Goal: Task Accomplishment & Management: Complete application form

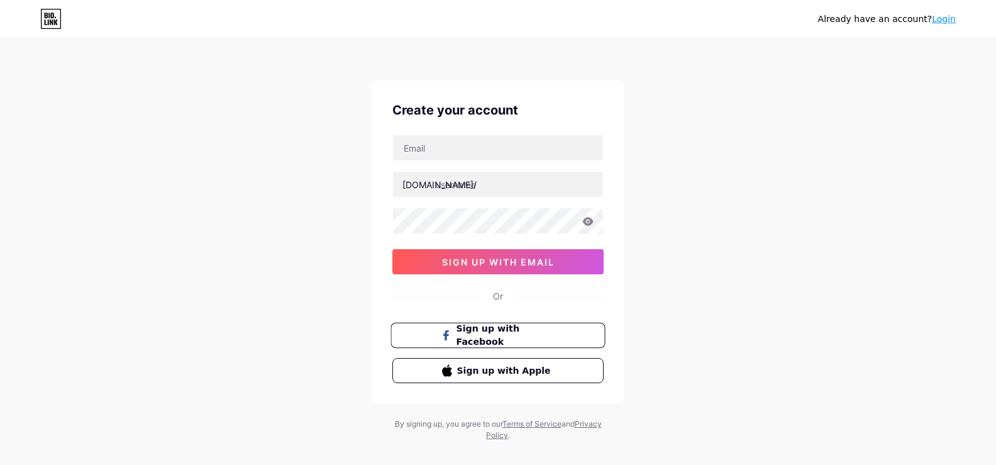
click at [572, 335] on button "Sign up with Facebook" at bounding box center [497, 335] width 214 height 26
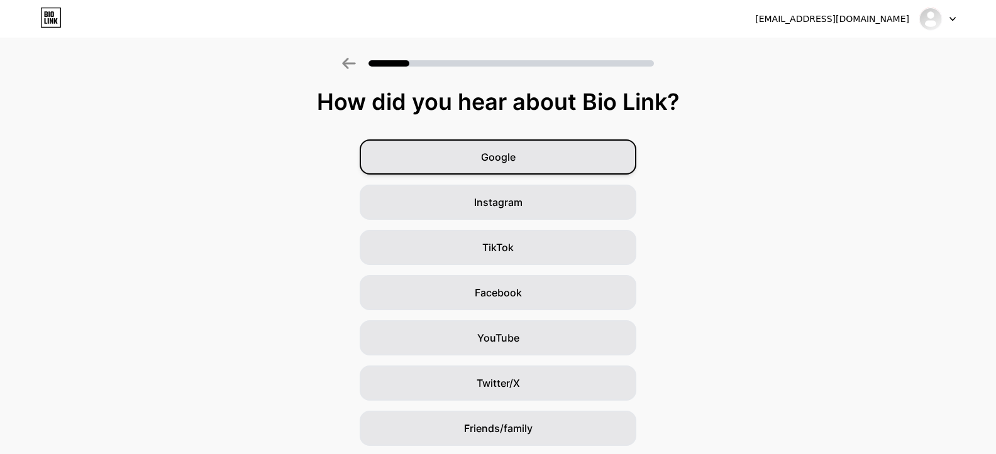
click at [505, 160] on span "Google" at bounding box center [498, 157] width 35 height 15
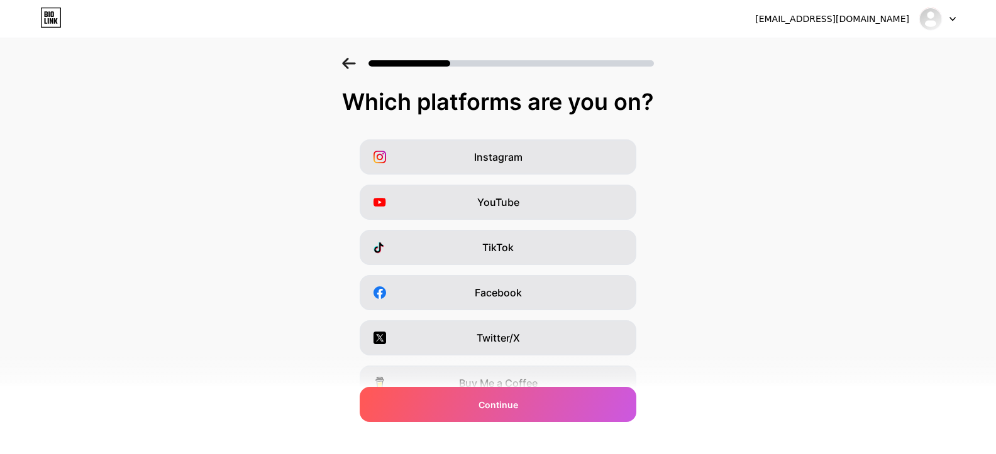
click at [356, 58] on icon at bounding box center [349, 63] width 14 height 11
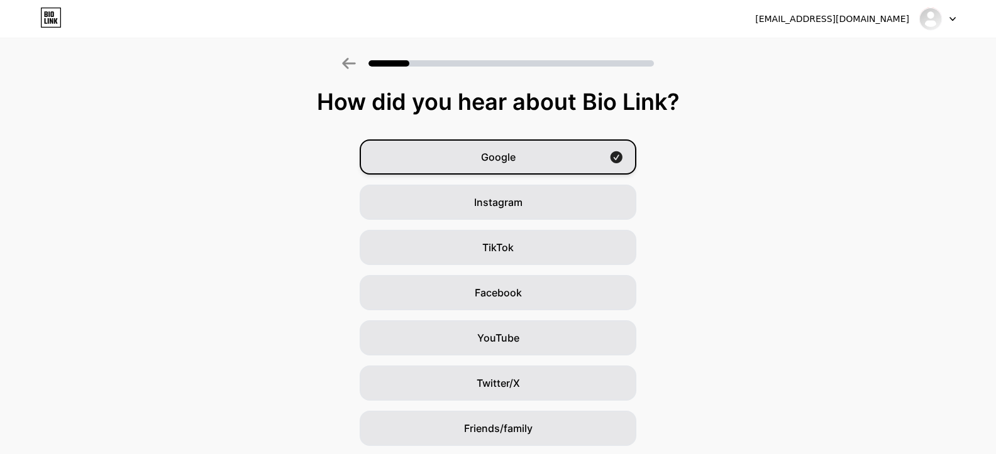
scroll to position [87, 0]
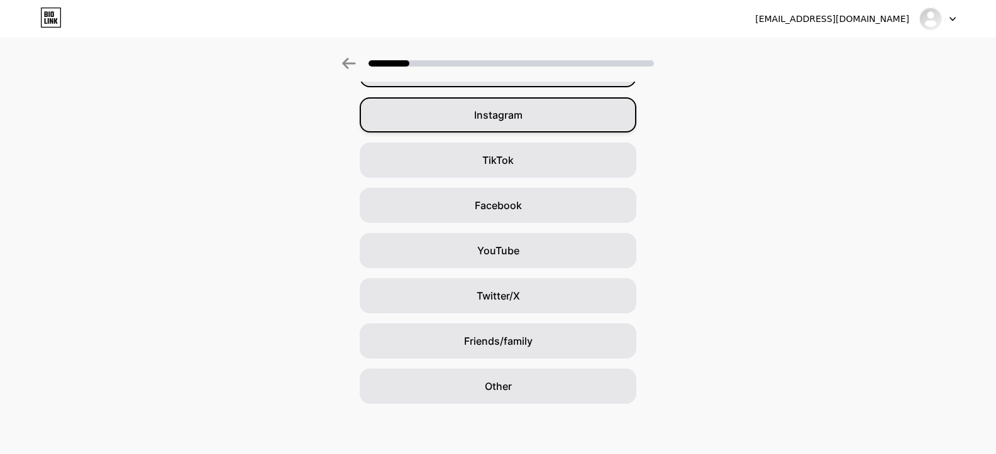
click at [538, 108] on div "Instagram" at bounding box center [498, 114] width 277 height 35
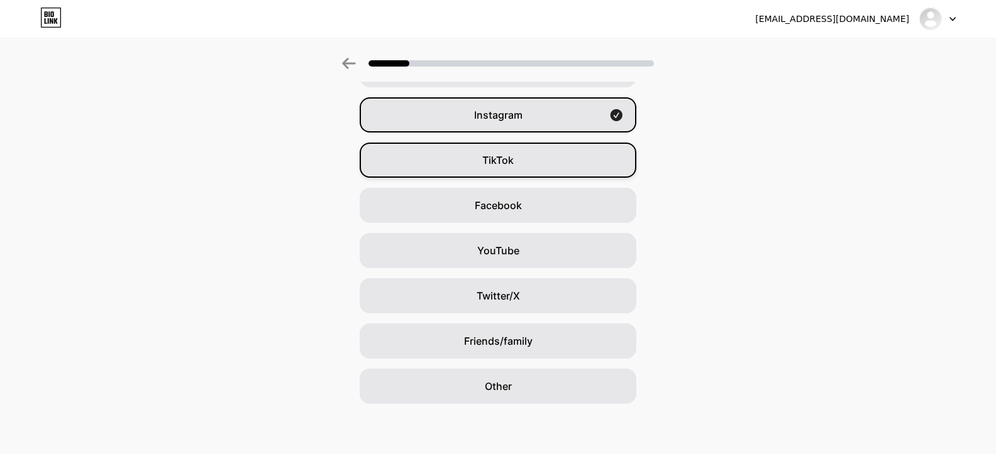
scroll to position [0, 0]
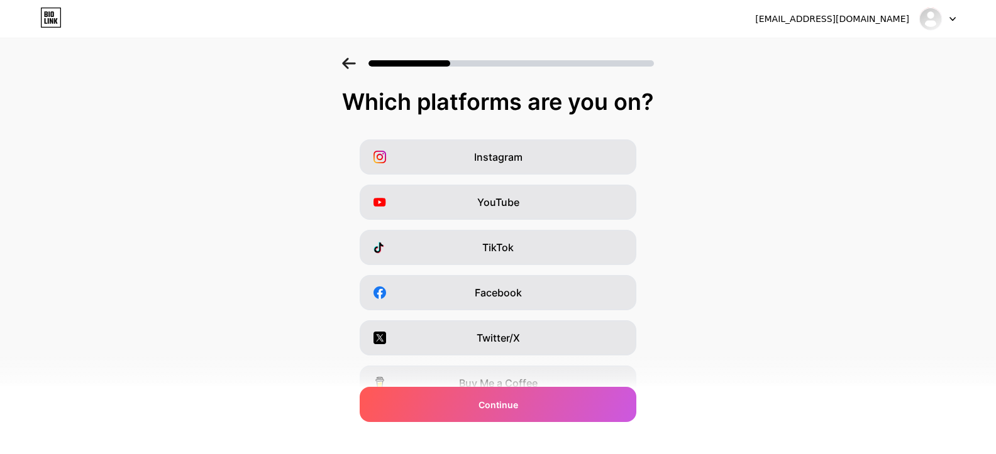
click at [354, 69] on icon at bounding box center [349, 63] width 14 height 11
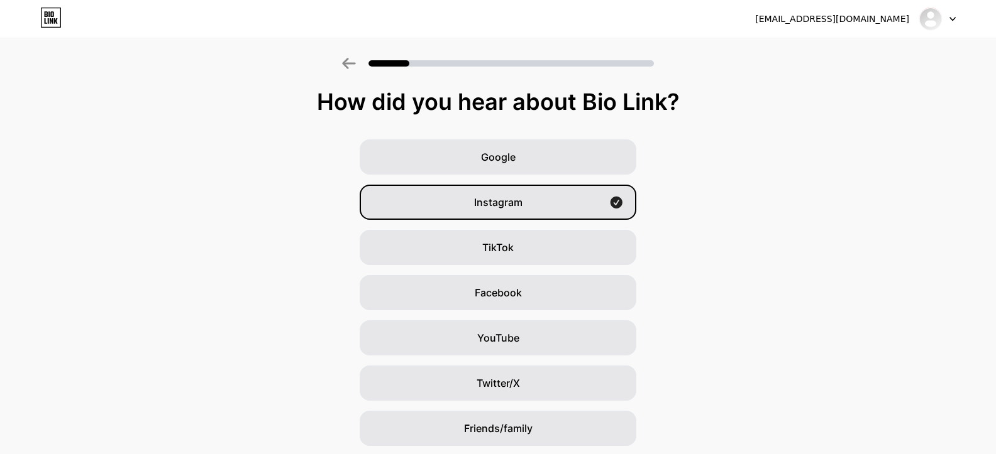
click at [360, 97] on div "How did you hear about Bio Link?" at bounding box center [497, 101] width 983 height 25
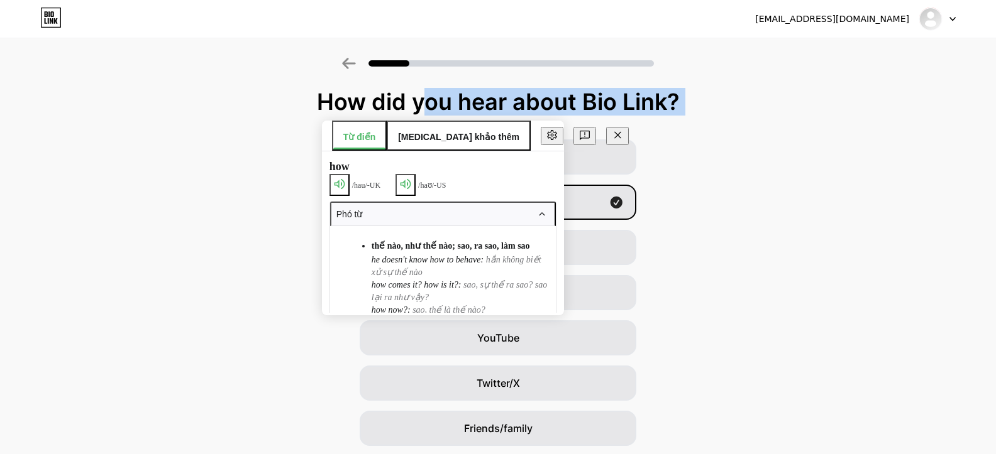
click at [360, 97] on div "How did you hear about Bio Link?" at bounding box center [497, 101] width 983 height 25
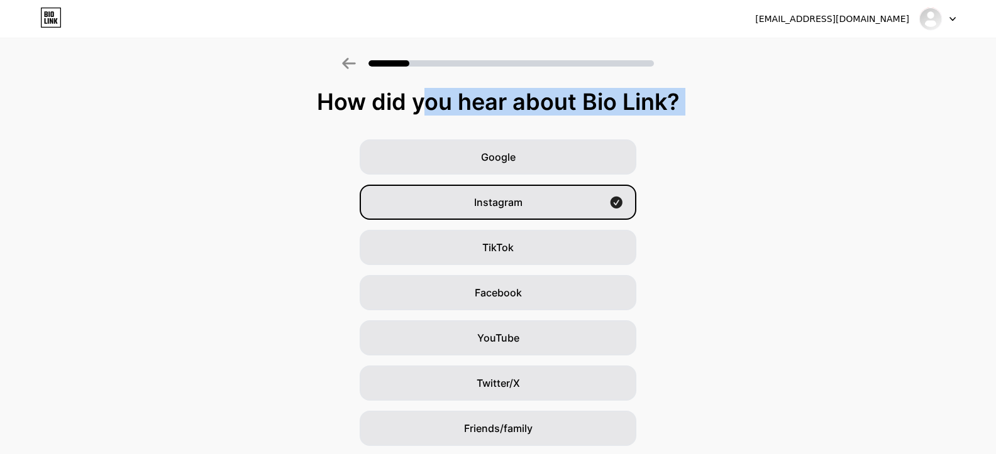
copy div "How did you hear about Bio Link?"
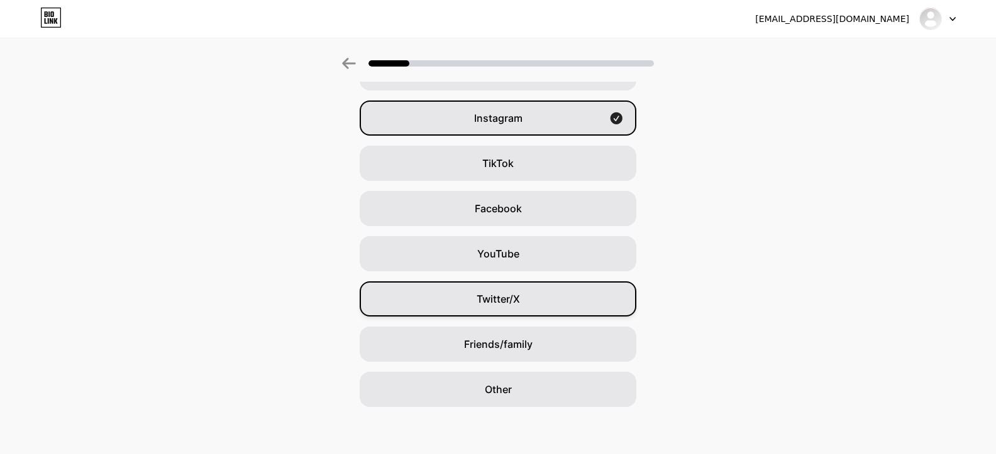
scroll to position [87, 0]
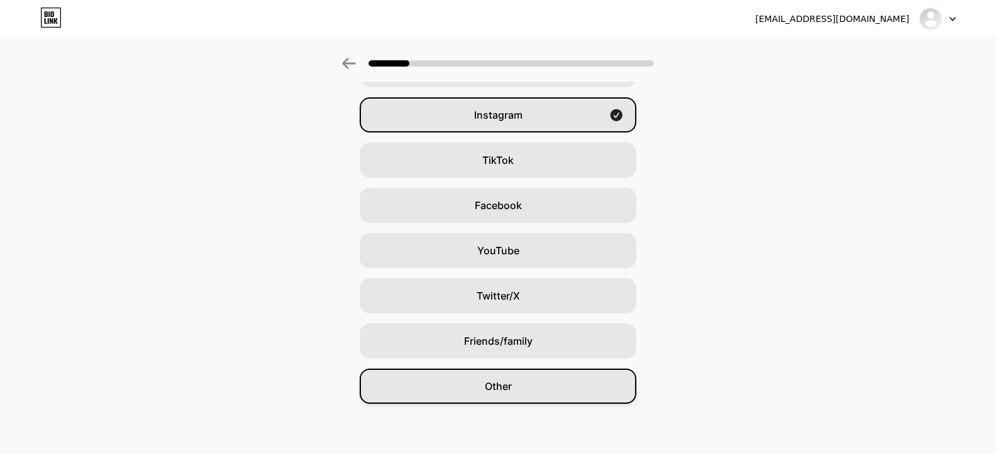
click at [593, 383] on div "Other" at bounding box center [498, 386] width 277 height 35
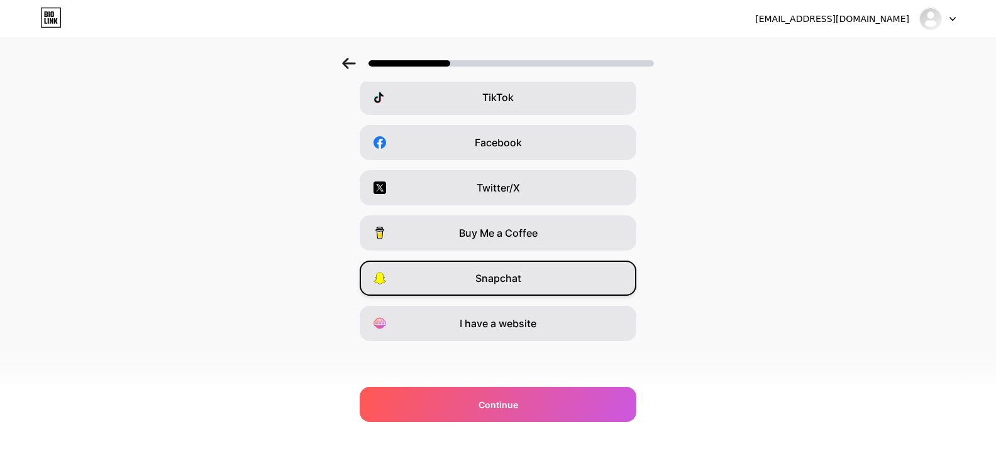
scroll to position [0, 0]
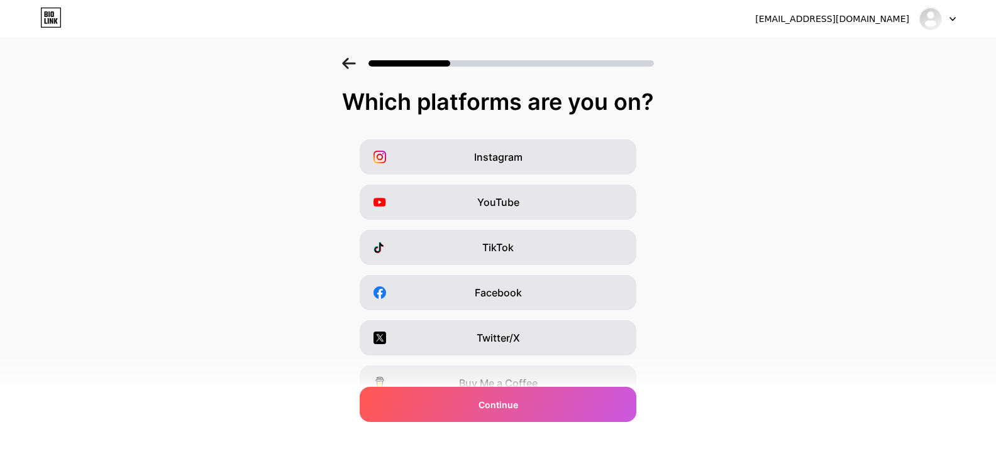
click at [532, 92] on div "Which platforms are you on?" at bounding box center [498, 101] width 971 height 25
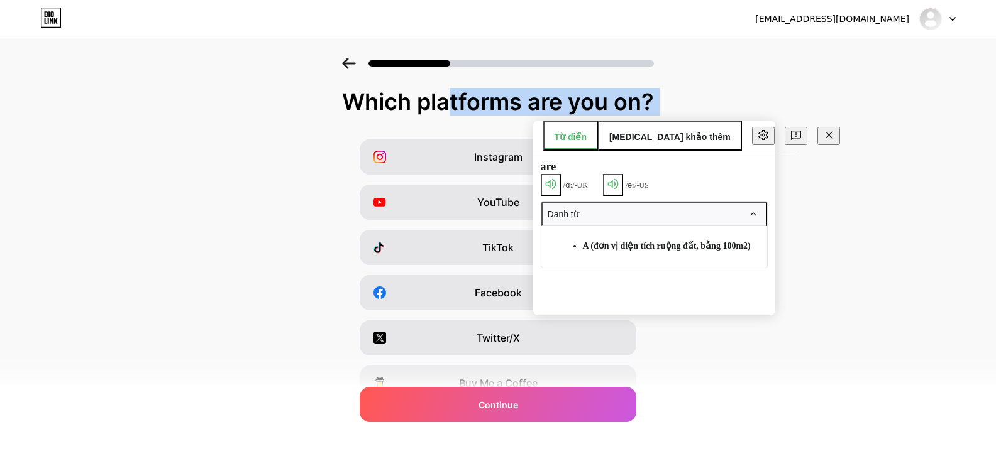
click at [532, 92] on div "Which platforms are you on?" at bounding box center [498, 101] width 971 height 25
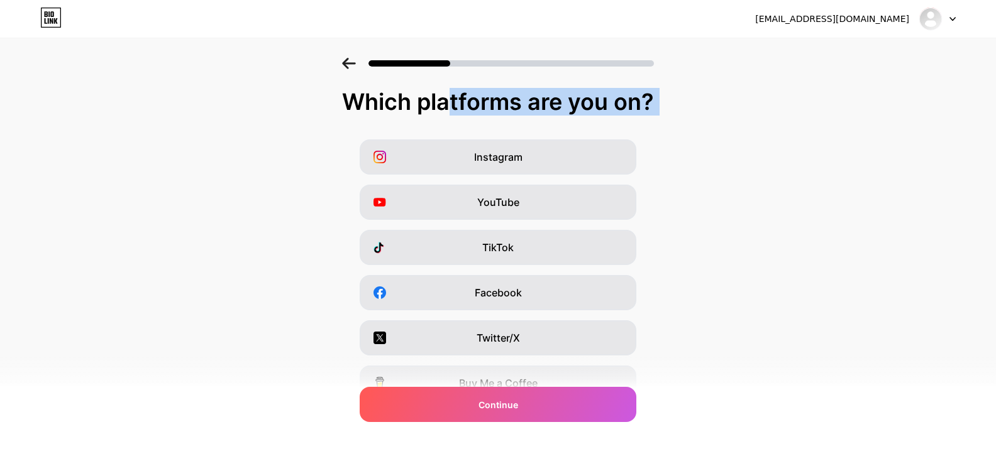
copy div "Which platforms are you on?"
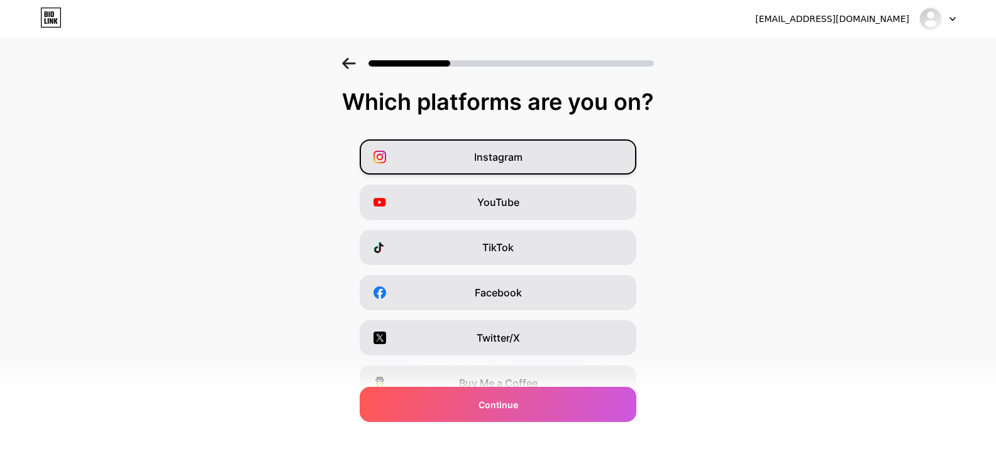
click at [576, 151] on div "Instagram" at bounding box center [498, 157] width 277 height 35
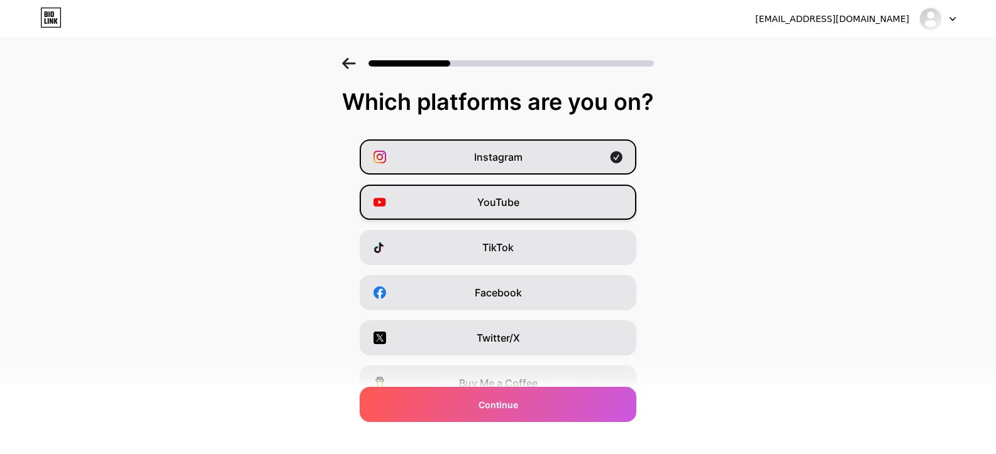
click at [580, 202] on div "YouTube" at bounding box center [498, 202] width 277 height 35
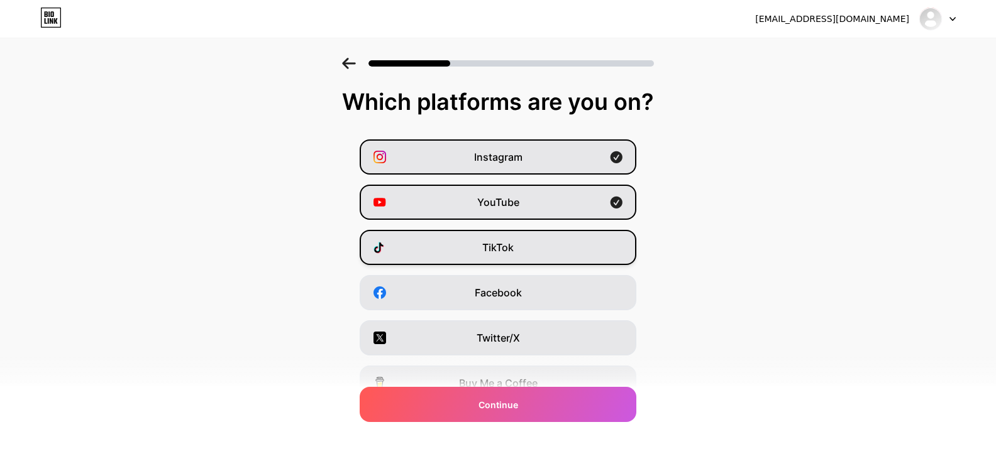
click at [572, 246] on div "TikTok" at bounding box center [498, 247] width 277 height 35
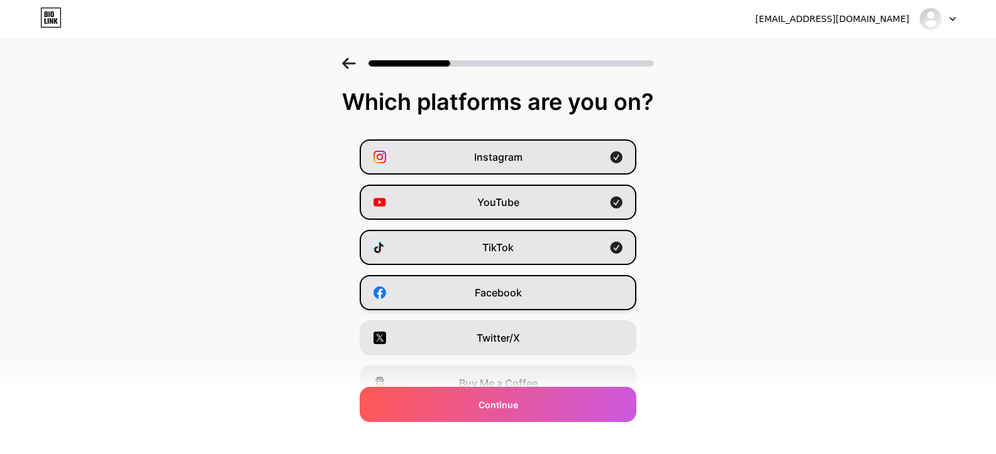
click at [562, 289] on div "Facebook" at bounding box center [498, 292] width 277 height 35
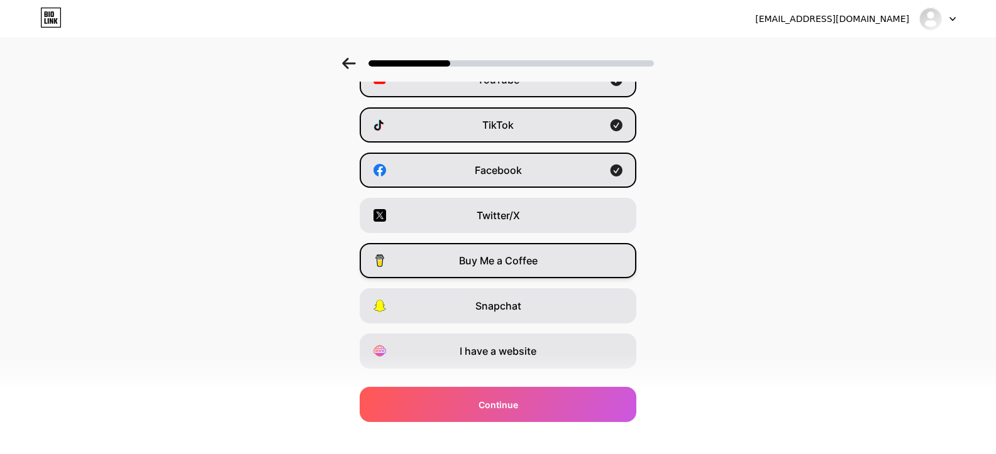
scroll to position [126, 0]
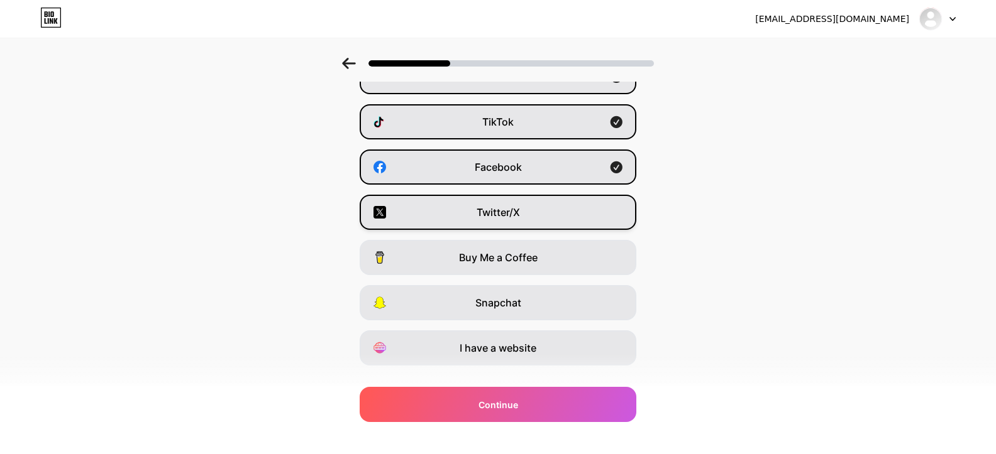
click at [583, 212] on div "Twitter/X" at bounding box center [498, 212] width 277 height 35
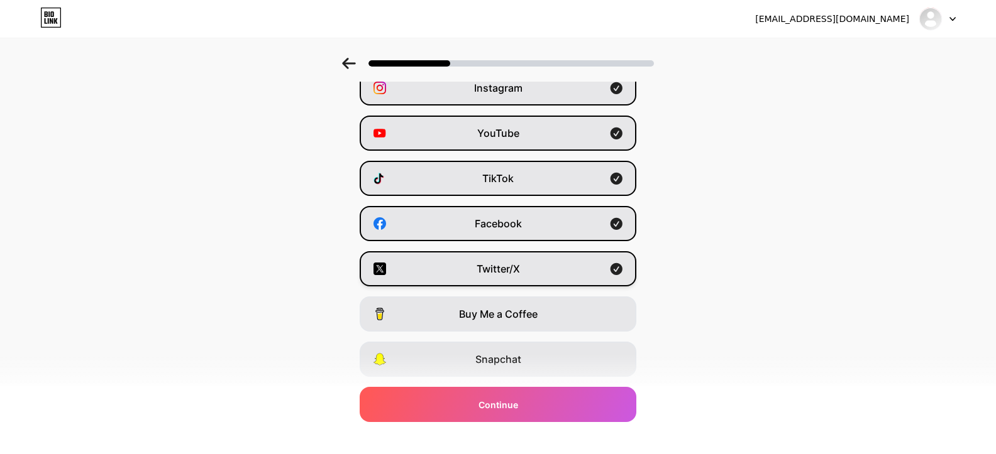
scroll to position [150, 0]
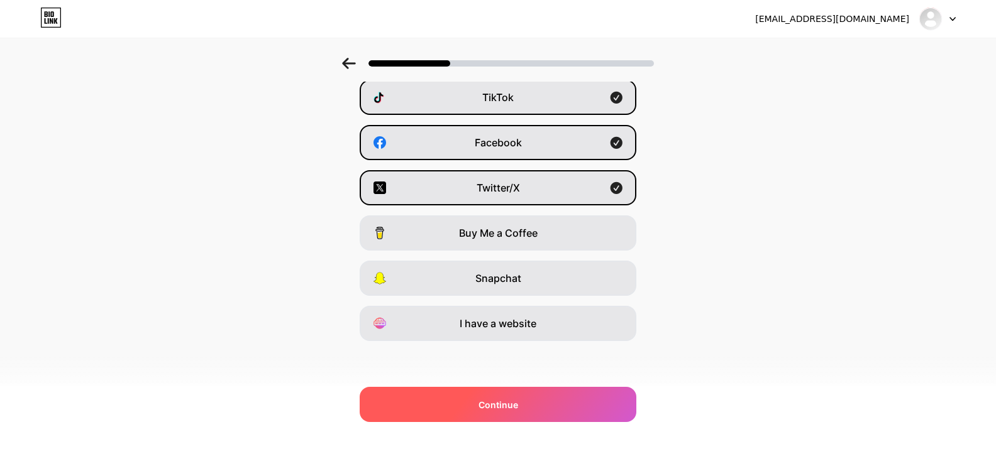
click at [532, 397] on div "Continue" at bounding box center [498, 404] width 277 height 35
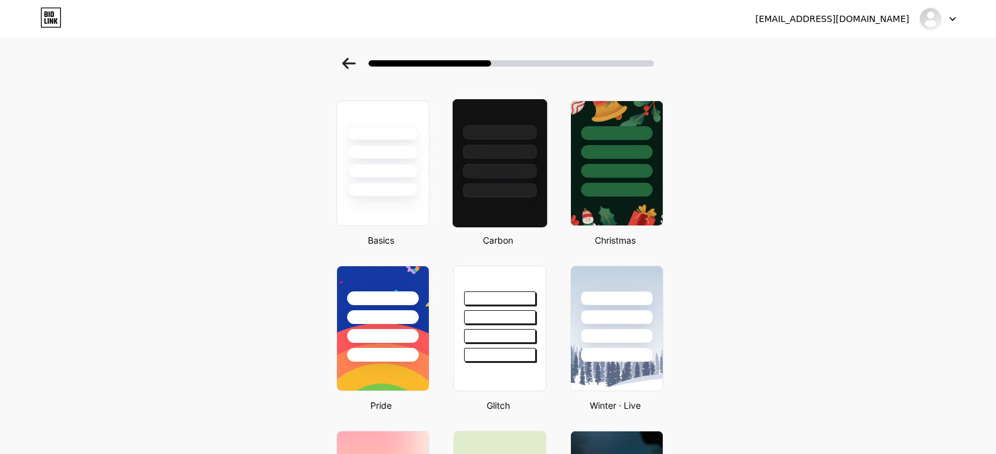
scroll to position [126, 0]
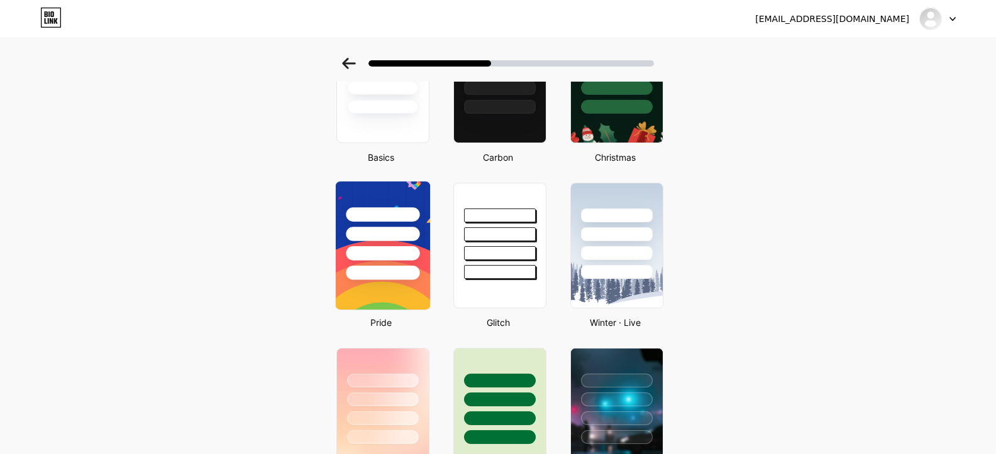
click at [379, 288] on img at bounding box center [383, 246] width 94 height 128
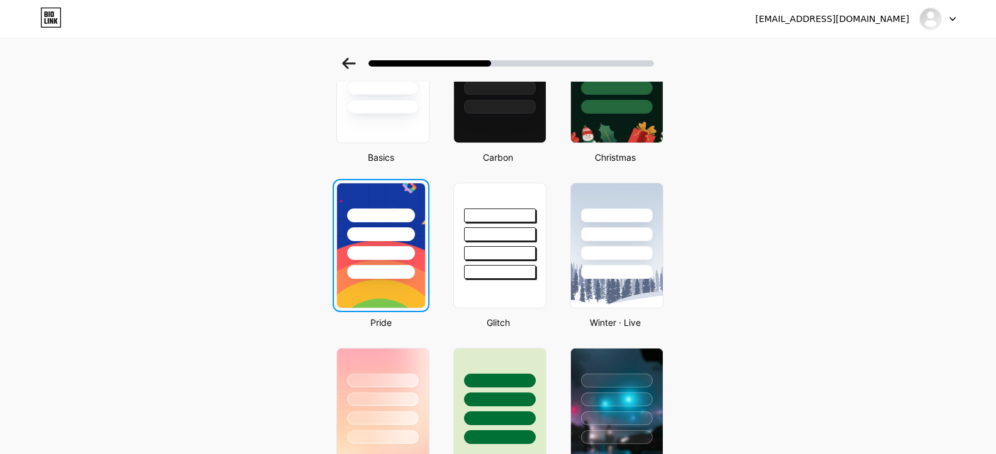
scroll to position [0, 0]
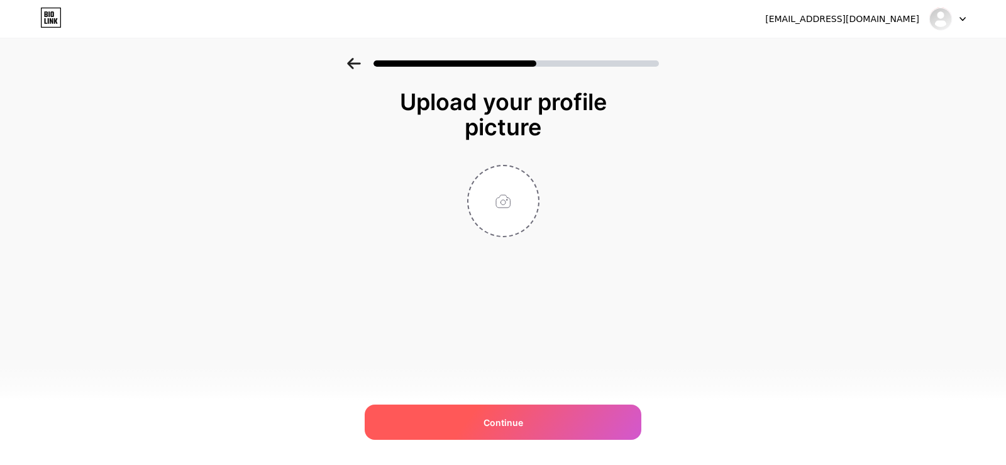
click at [539, 427] on div "Continue" at bounding box center [503, 421] width 277 height 35
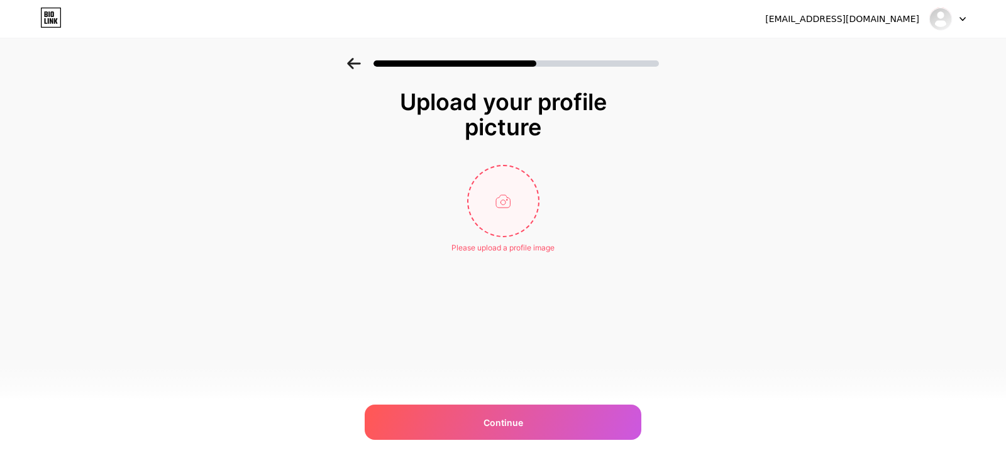
click at [518, 200] on input "file" at bounding box center [503, 201] width 70 height 70
type input "C:\fakepath\hq720.jpg"
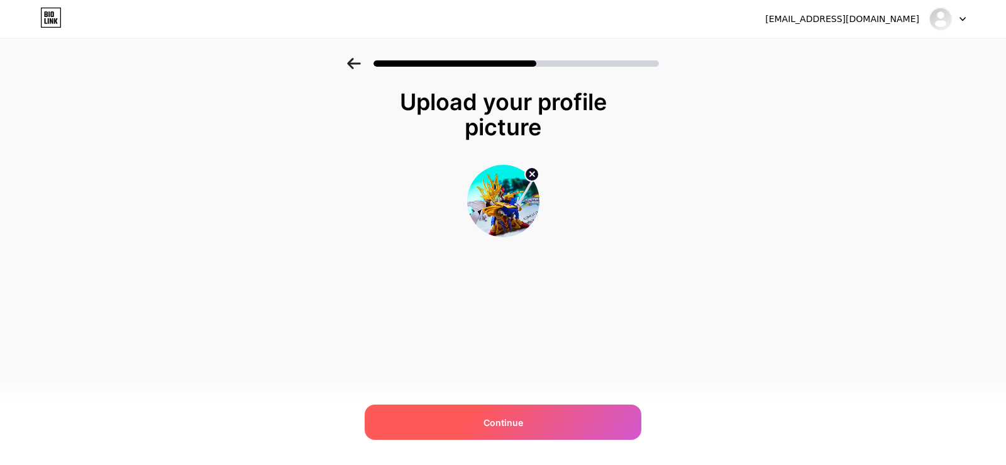
click at [570, 422] on div "Continue" at bounding box center [503, 421] width 277 height 35
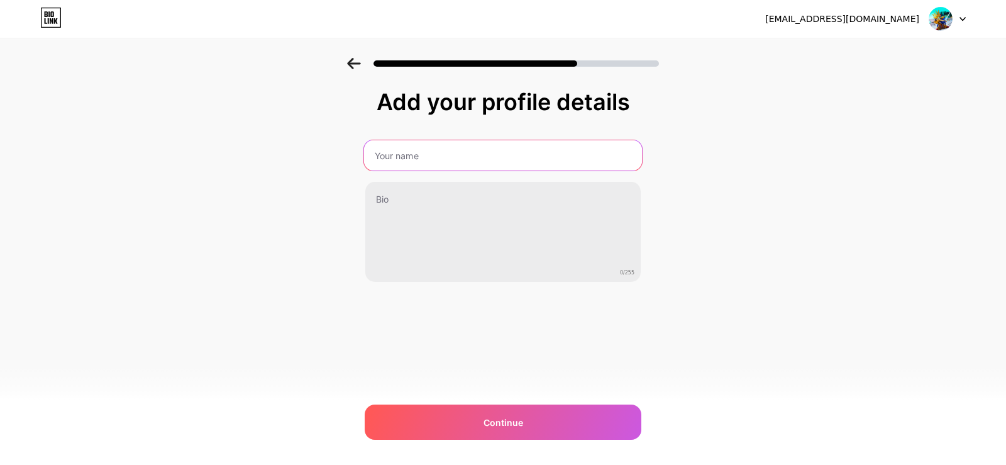
click at [491, 151] on input "text" at bounding box center [503, 155] width 278 height 30
paste input "beruark"
type input "beruark"
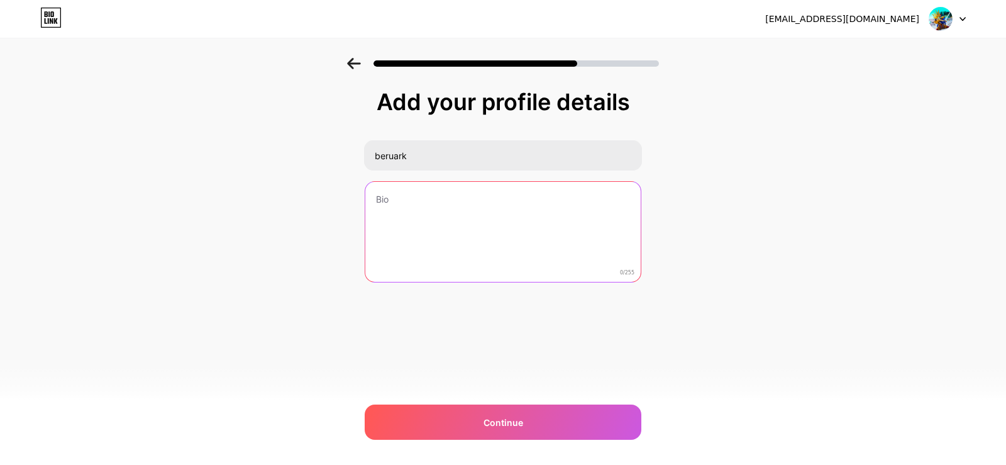
click at [470, 211] on textarea at bounding box center [502, 232] width 275 height 101
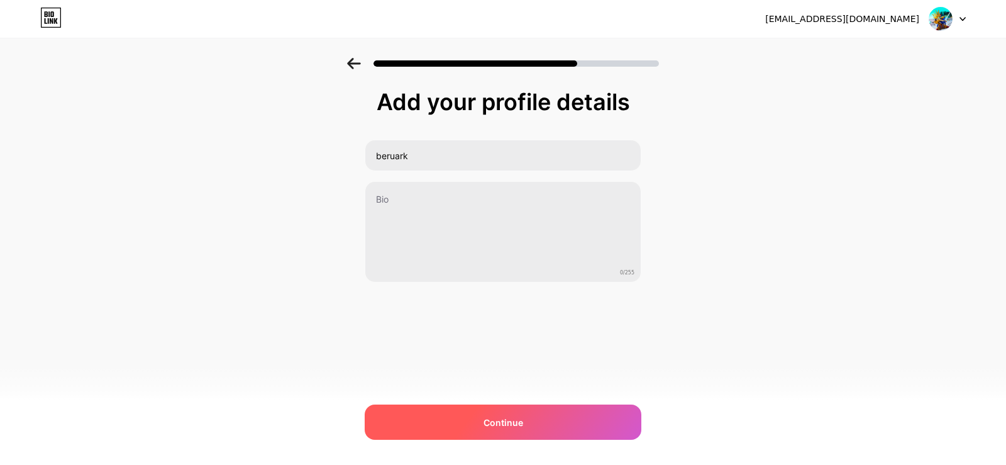
click at [566, 410] on div "Continue" at bounding box center [503, 421] width 277 height 35
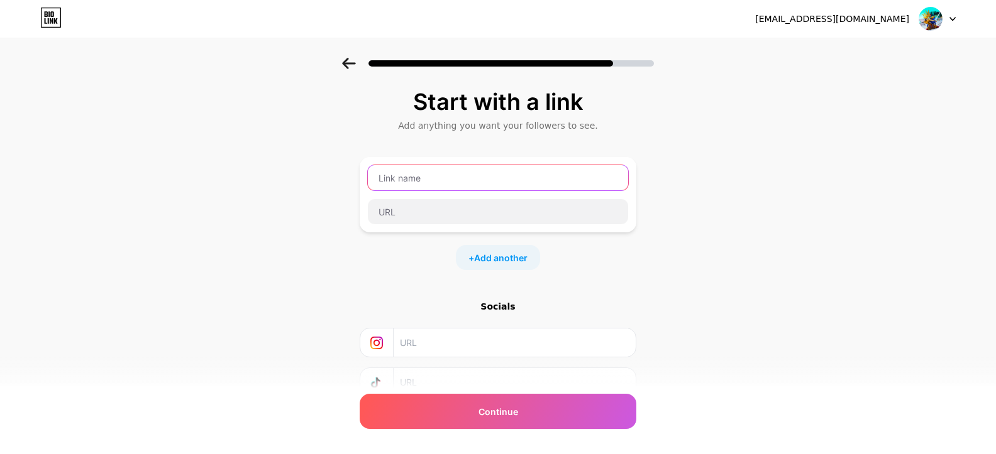
click at [495, 179] on input "text" at bounding box center [498, 177] width 260 height 25
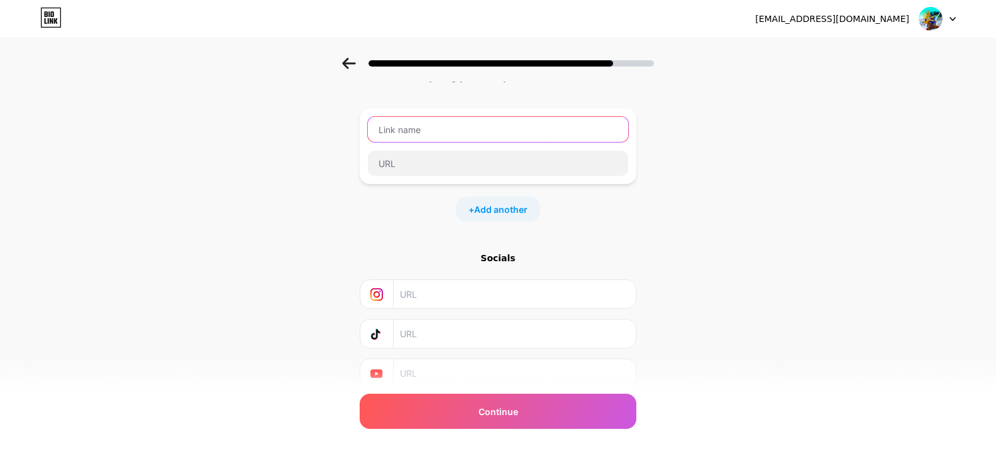
scroll to position [96, 0]
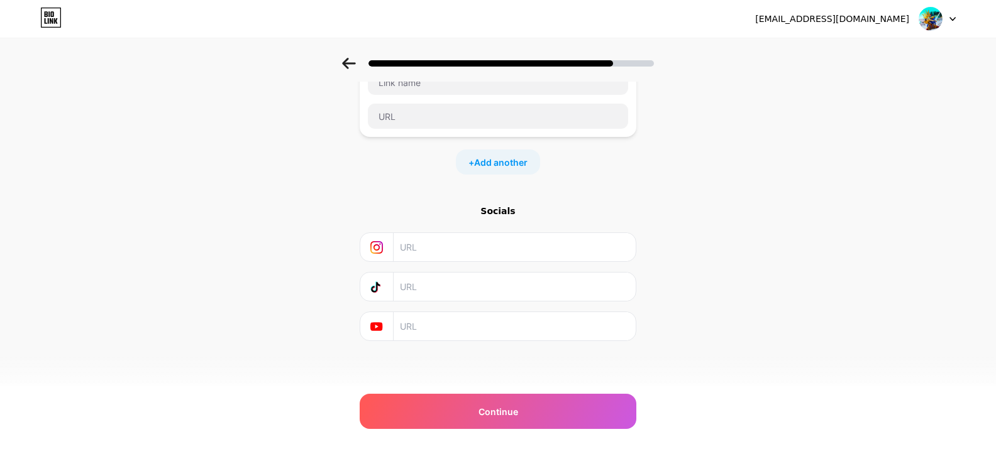
click at [525, 326] on input "text" at bounding box center [514, 326] width 228 height 28
paste input "https://www.youtube.com/@BeruARK"
type input "https://www.youtube.com/@BeruARK"
click at [484, 300] on input "text" at bounding box center [514, 287] width 228 height 28
click at [488, 257] on input "text" at bounding box center [514, 247] width 228 height 28
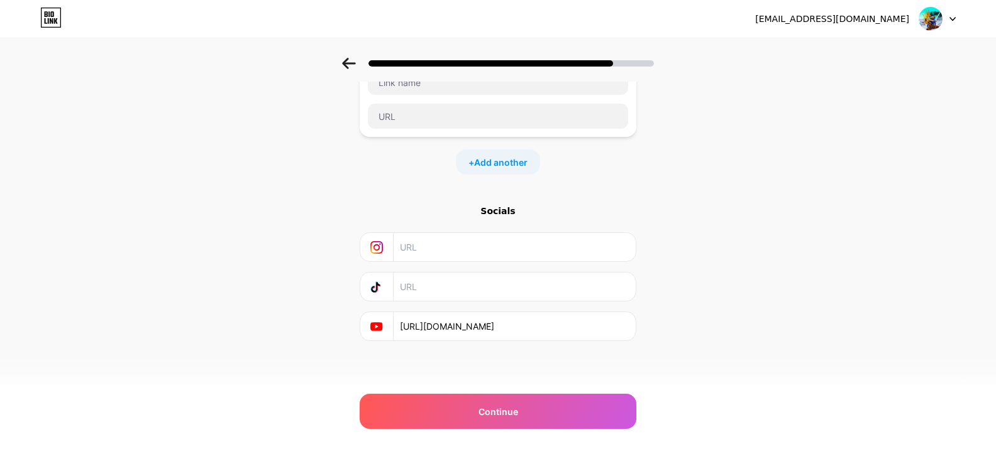
paste input "https://www.instagram.com/beru.ark.official/"
type input "https://www.instagram.com/beru.ark.official/"
click at [475, 300] on input "text" at bounding box center [514, 287] width 228 height 28
paste input "https://www.tiktok.com/@beru.ark.official"
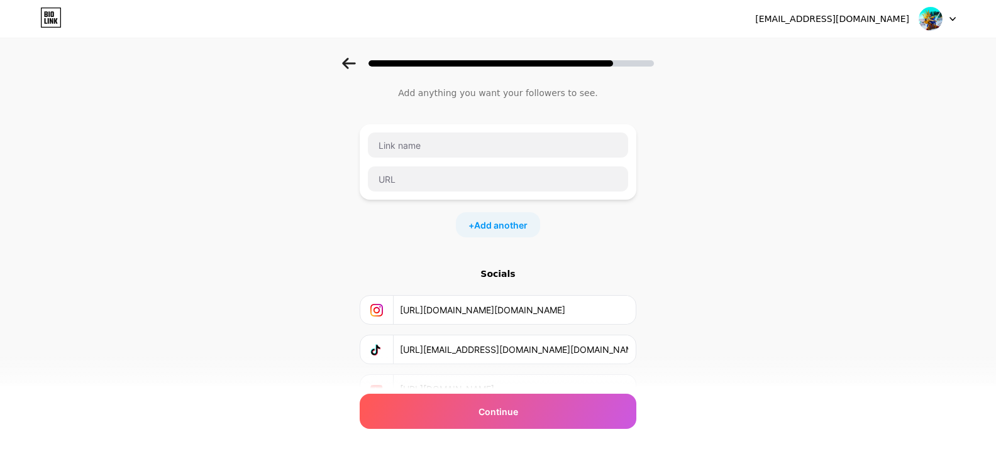
scroll to position [0, 0]
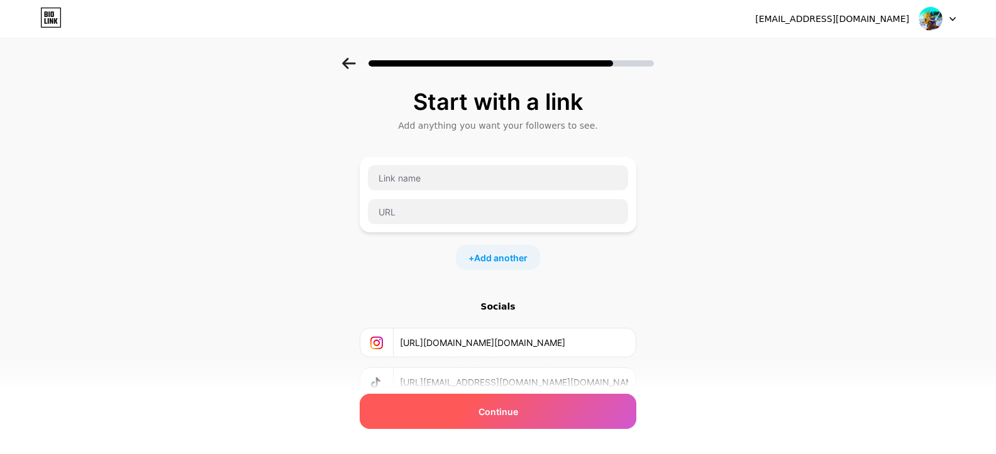
type input "https://www.tiktok.com/@beru.ark.official"
click at [556, 404] on div "Continue" at bounding box center [498, 411] width 277 height 35
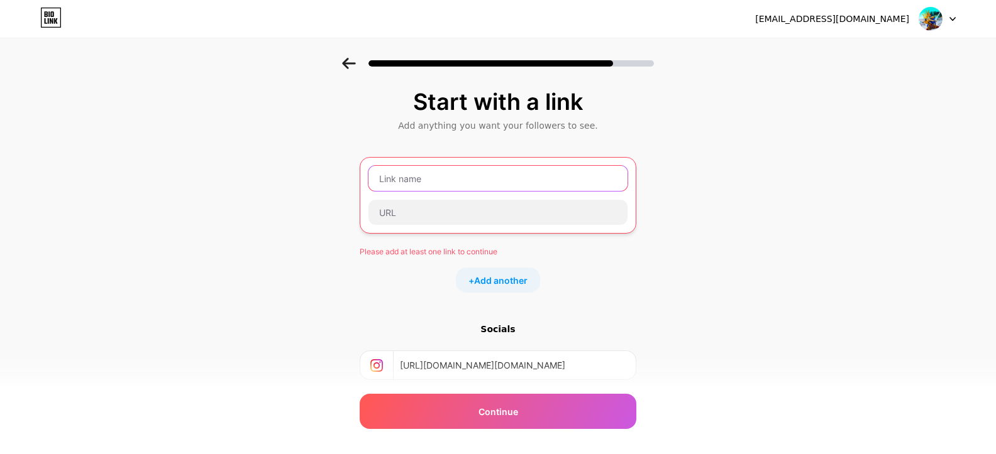
click at [459, 170] on input "text" at bounding box center [497, 178] width 259 height 25
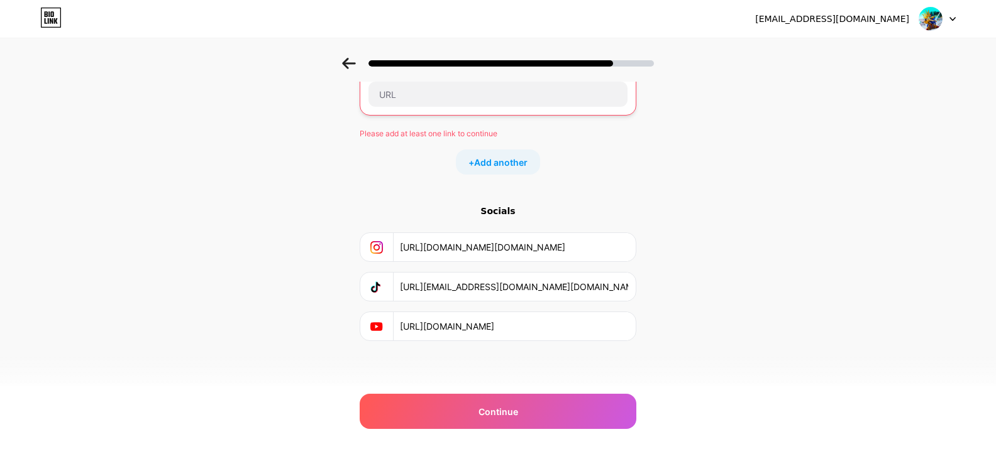
click at [497, 247] on input "https://www.instagram.com/beru.ark.official/" at bounding box center [514, 247] width 228 height 28
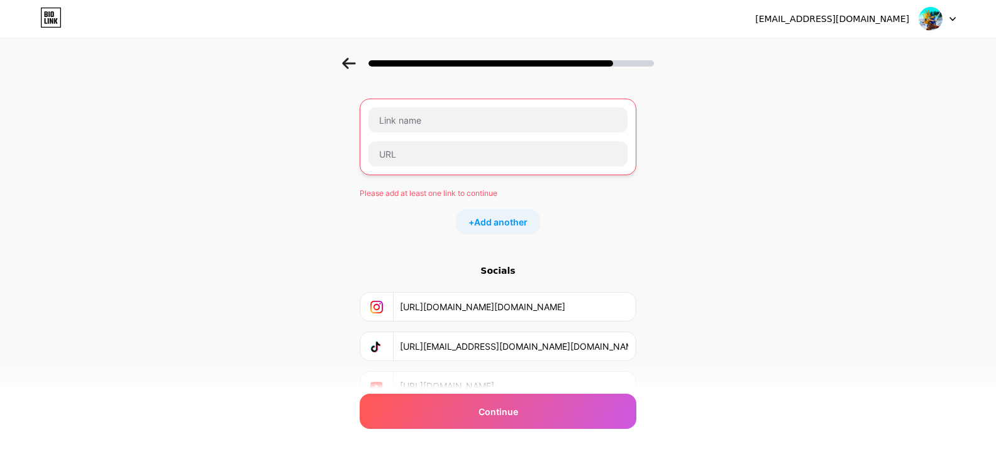
scroll to position [0, 0]
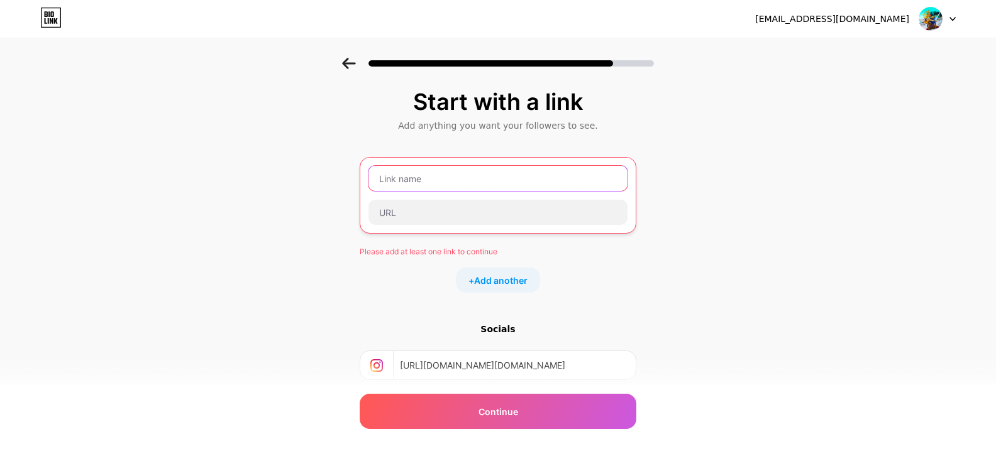
click at [483, 182] on input "text" at bounding box center [497, 178] width 259 height 25
paste input "https://www.instagram.com/beru.ark.official/"
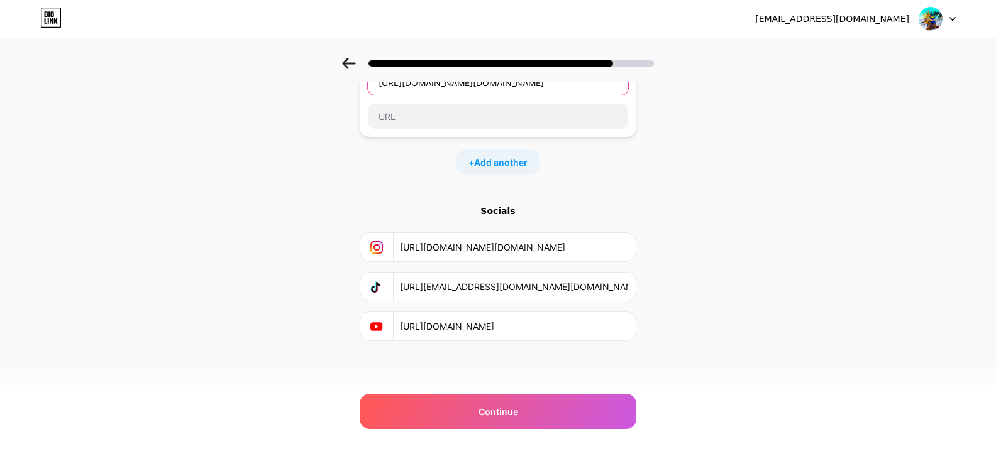
scroll to position [33, 0]
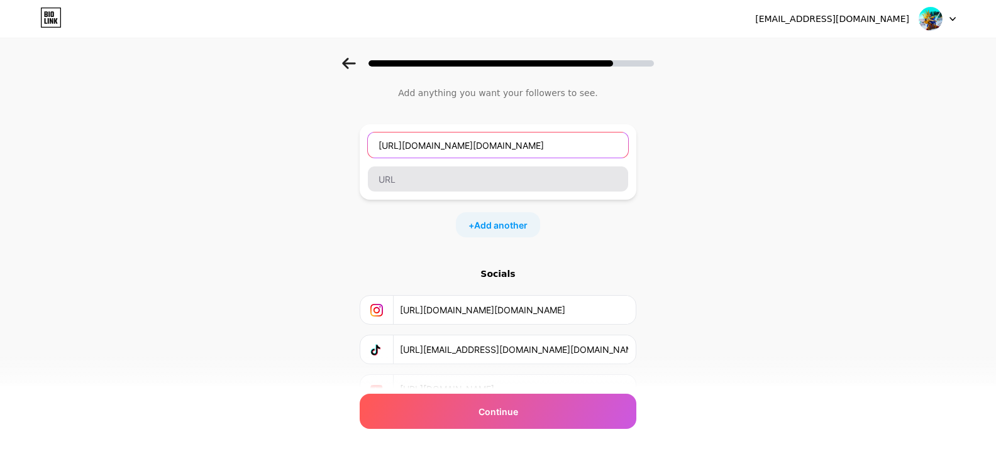
type input "https://www.instagram.com/beru.ark.official/"
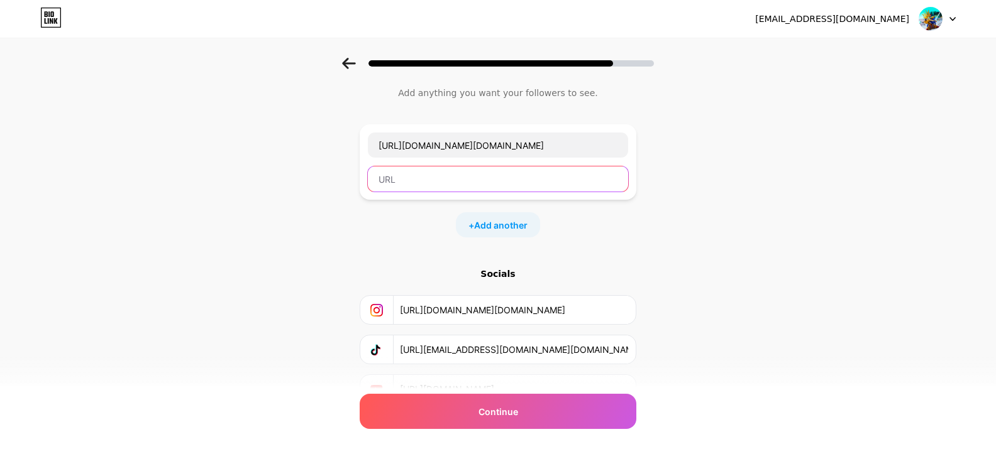
click at [454, 177] on input "text" at bounding box center [498, 179] width 260 height 25
paste input "https://www.instagram.com/beru.ark.official/"
type input "https://www.instagram.com/beru.ark.official/"
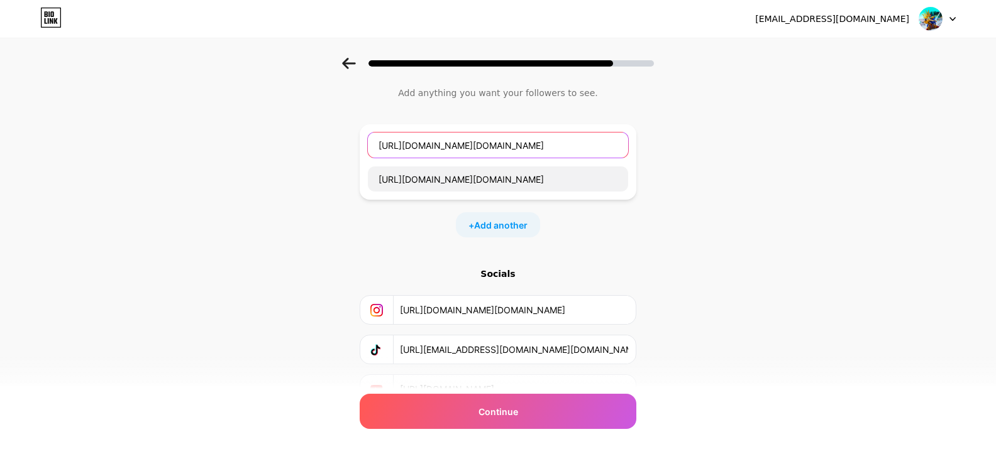
click at [505, 152] on input "https://www.instagram.com/beru.ark.official/" at bounding box center [498, 145] width 260 height 25
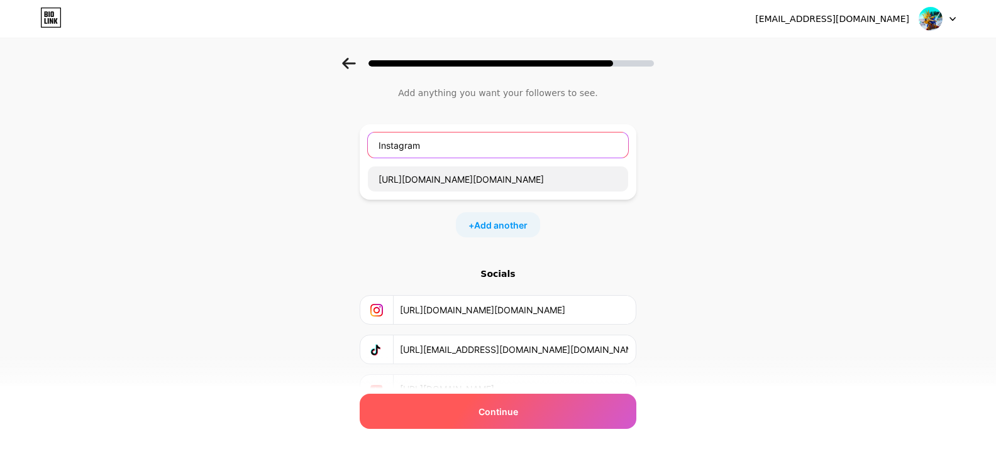
type input "Instagram"
click at [546, 420] on div "Continue" at bounding box center [498, 411] width 277 height 35
click at [561, 414] on div "Continue" at bounding box center [498, 411] width 277 height 35
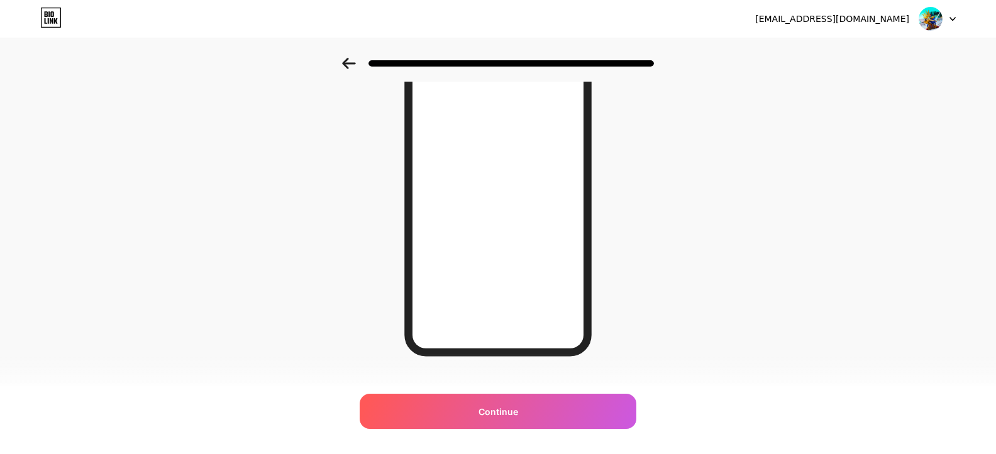
scroll to position [177, 0]
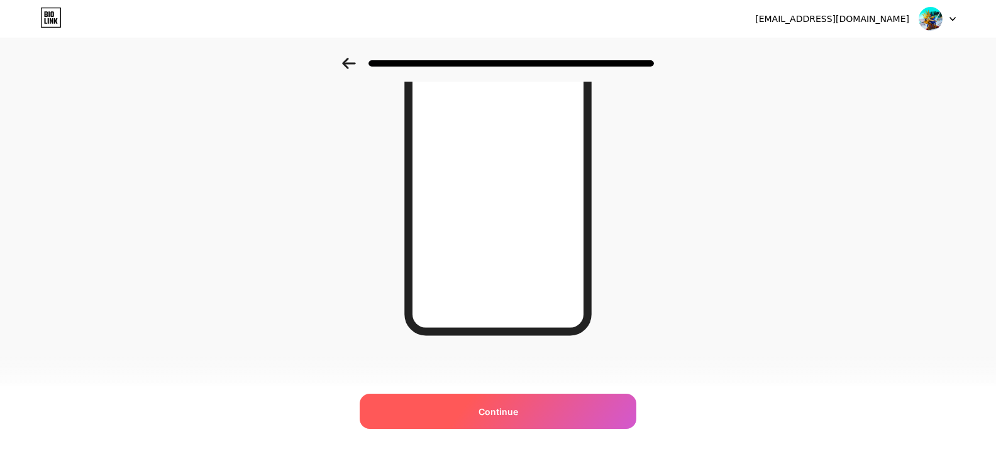
click at [552, 409] on div "Continue" at bounding box center [498, 411] width 277 height 35
